Goal: Task Accomplishment & Management: Use online tool/utility

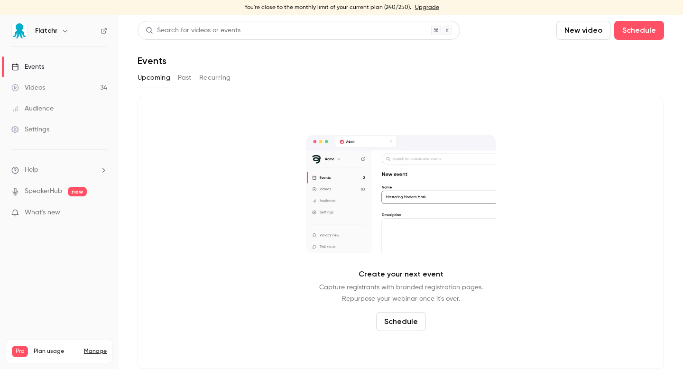
click at [53, 89] on link "Videos 34" at bounding box center [59, 87] width 119 height 21
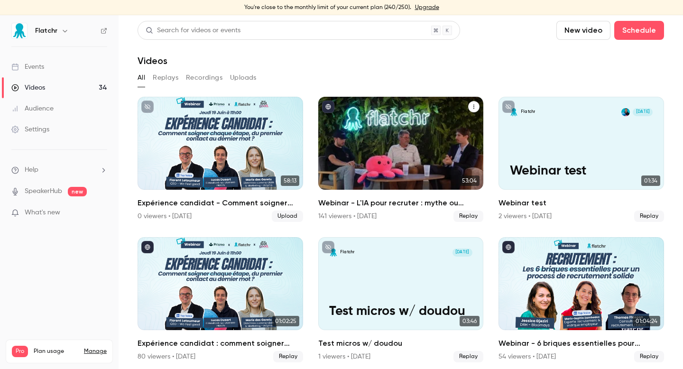
click at [342, 207] on h2 "Webinar - L'IA pour recruter : mythe ou réalité ?" at bounding box center [400, 202] width 165 height 11
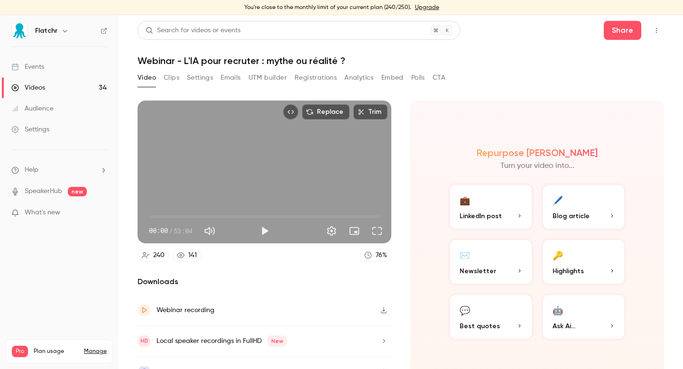
click at [248, 79] on div "Video Clips Settings Emails UTM builder Registrations Analytics Embed Polls CTA" at bounding box center [291, 77] width 308 height 15
click at [249, 79] on button "UTM builder" at bounding box center [267, 77] width 38 height 15
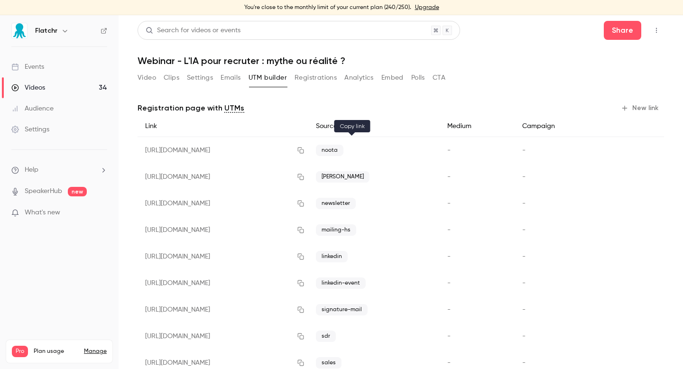
click at [304, 151] on icon "button" at bounding box center [301, 150] width 8 height 7
